Goal: Transaction & Acquisition: Purchase product/service

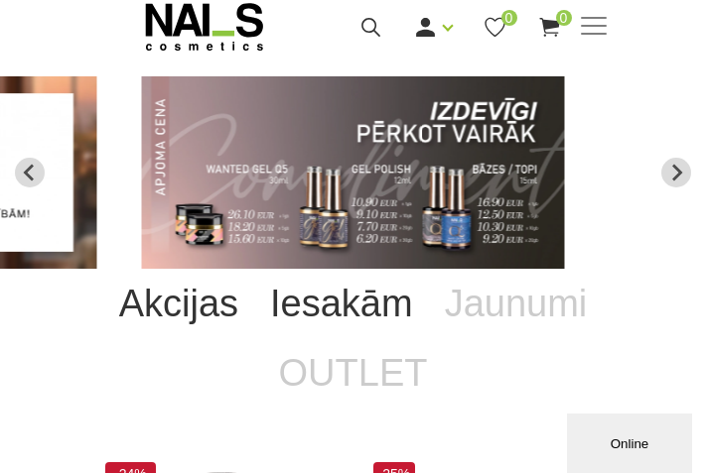
scroll to position [68, 0]
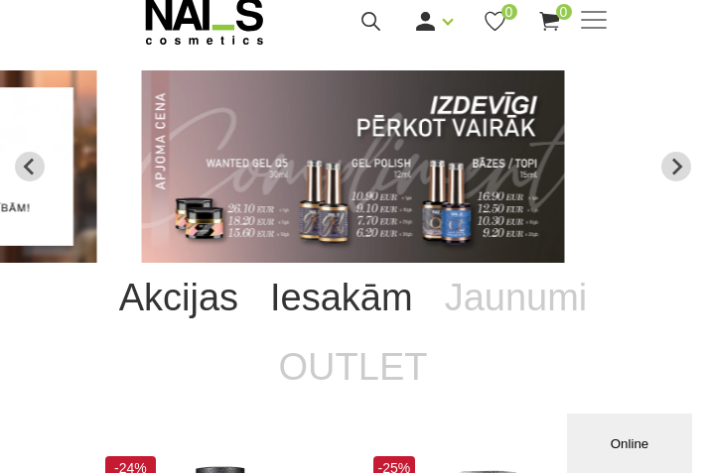
click at [326, 295] on link "Iesakām" at bounding box center [341, 298] width 175 height 70
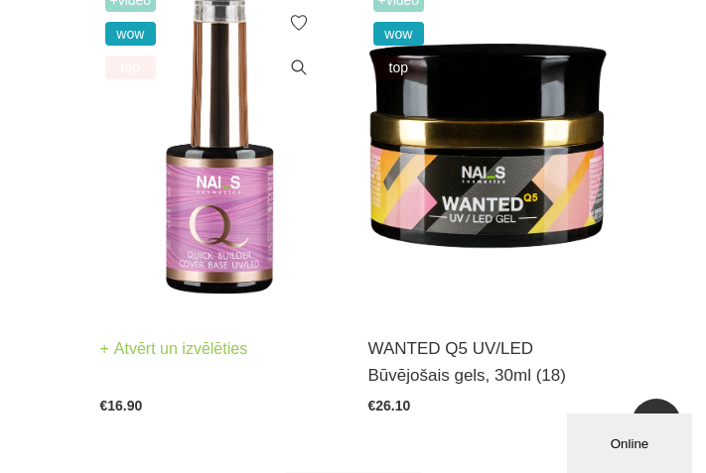
scroll to position [2499, 0]
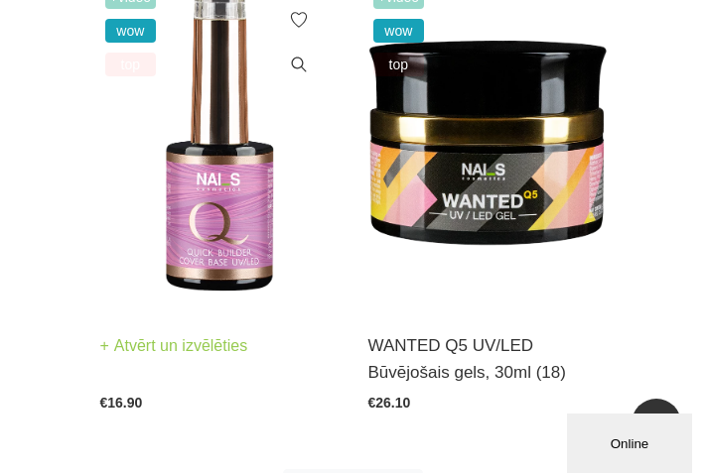
click at [195, 254] on img at bounding box center [219, 144] width 238 height 328
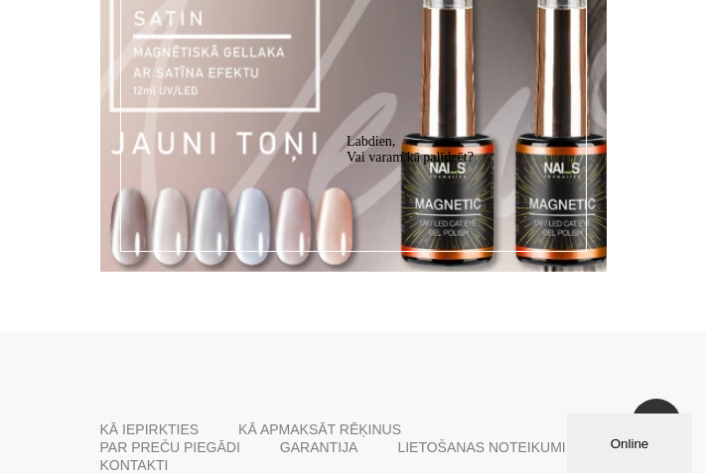
scroll to position [4068, 0]
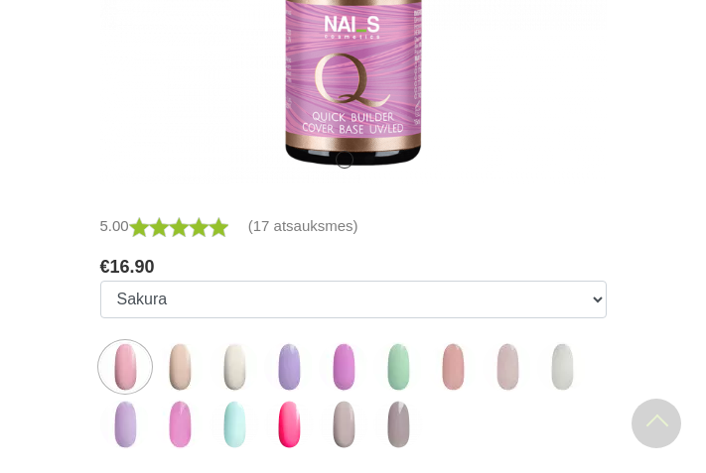
scroll to position [809, 0]
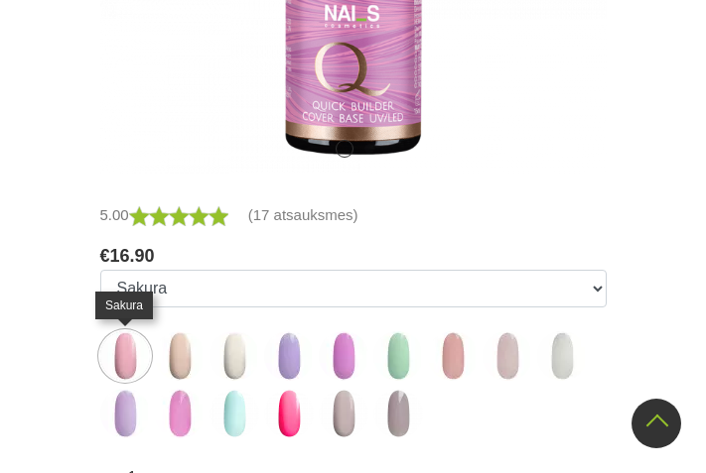
click at [134, 350] on img at bounding box center [125, 356] width 50 height 50
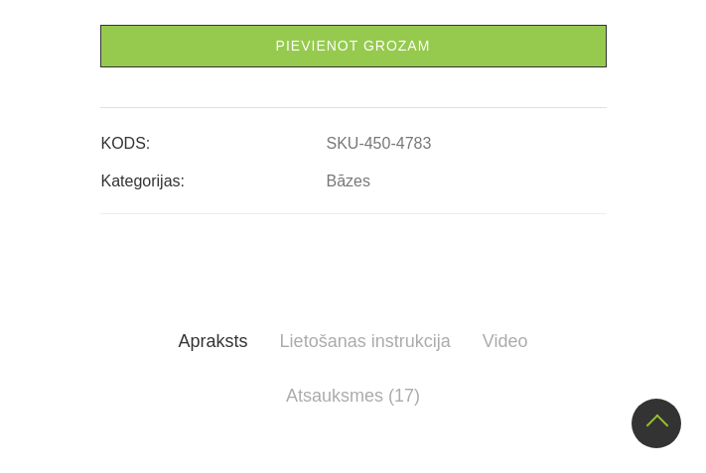
scroll to position [920, 0]
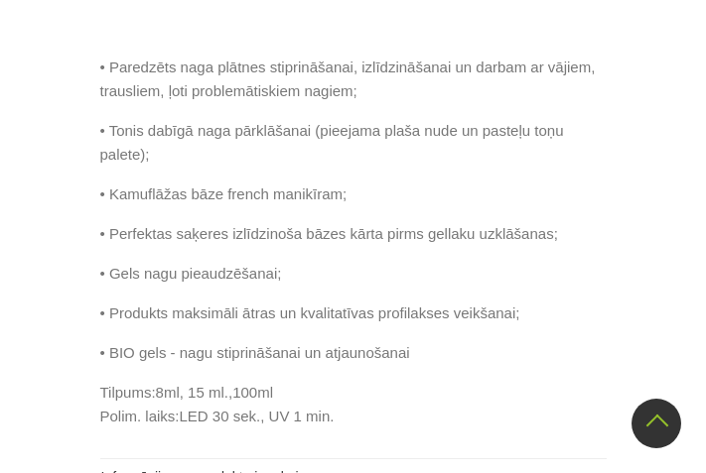
scroll to position [1487, 0]
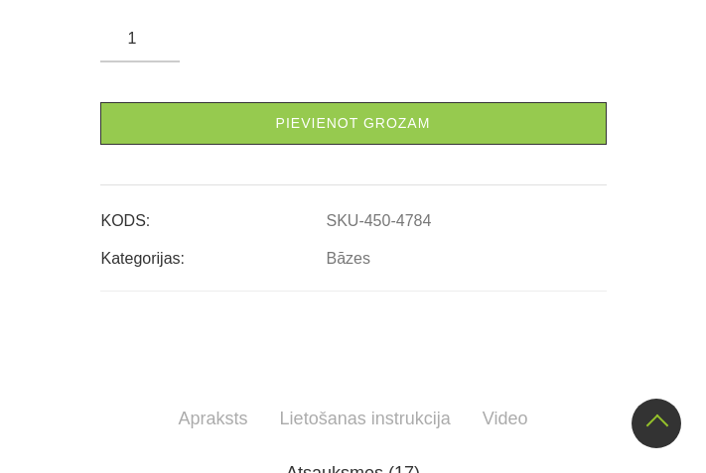
scroll to position [837, 0]
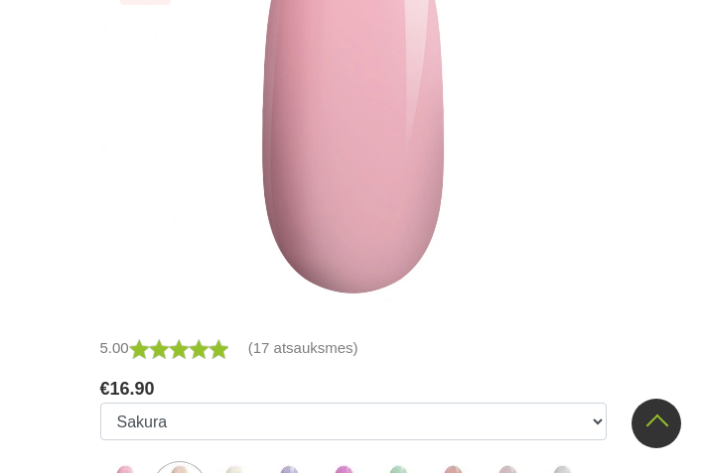
scroll to position [717, 1]
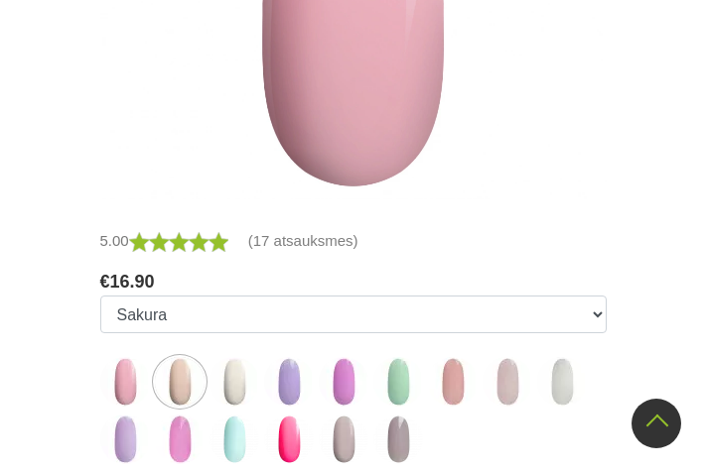
click at [188, 384] on img at bounding box center [180, 382] width 50 height 50
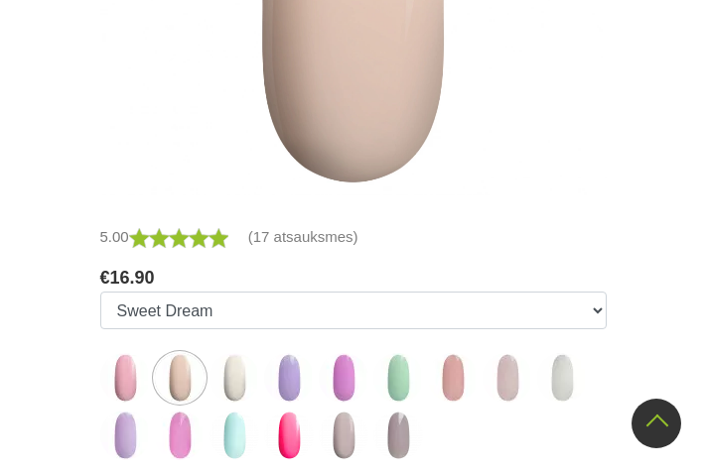
scroll to position [840, 0]
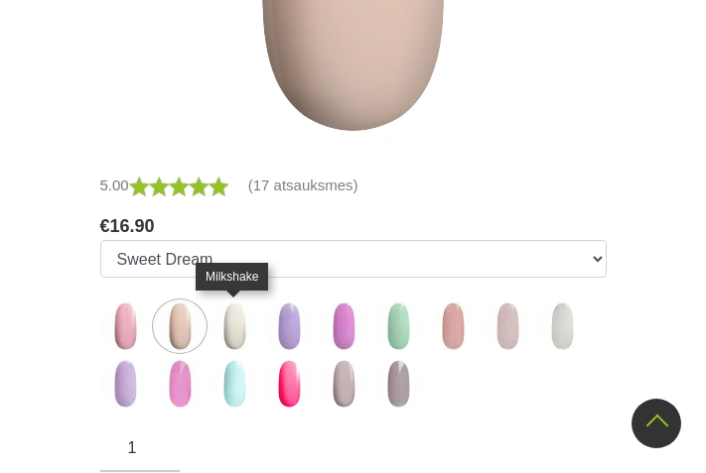
click at [231, 337] on img at bounding box center [234, 327] width 50 height 50
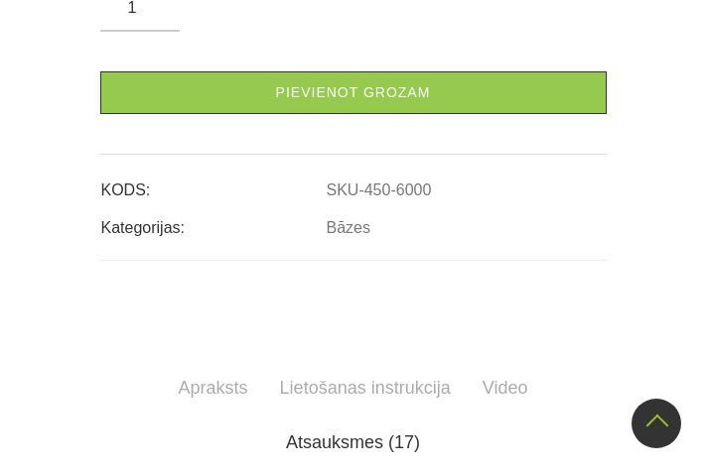
scroll to position [872, 0]
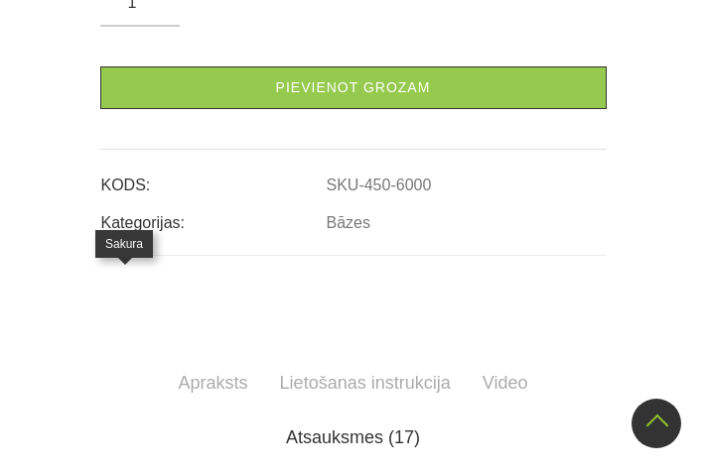
select select "4783"
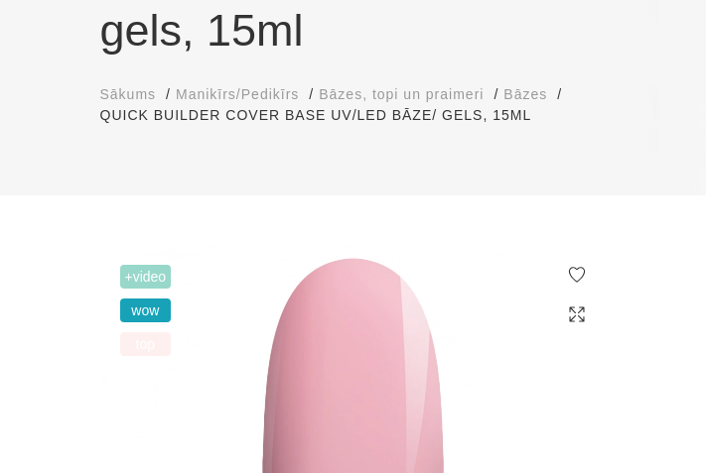
scroll to position [350, 0]
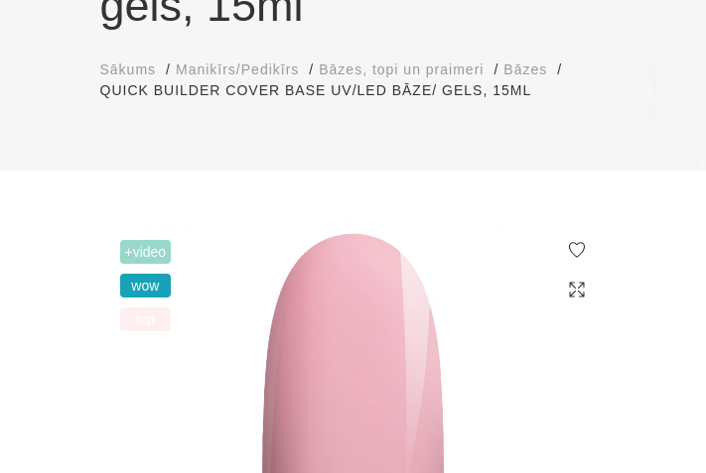
click at [155, 319] on span "top" at bounding box center [146, 320] width 52 height 24
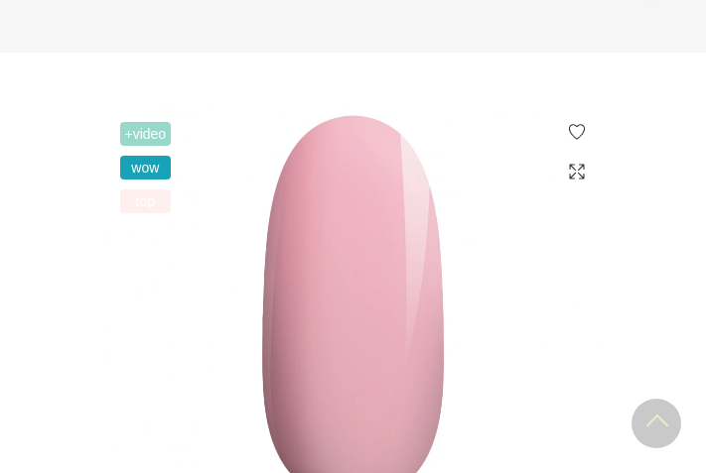
scroll to position [482, 0]
